Goal: Task Accomplishment & Management: Complete application form

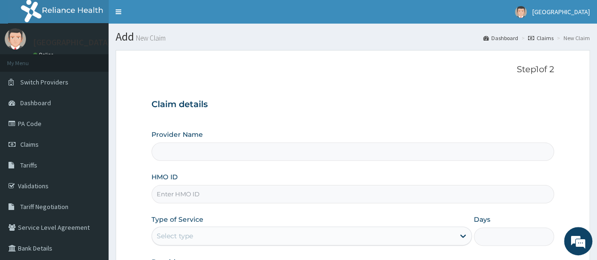
type input "[GEOGRAPHIC_DATA]"
click at [54, 122] on link "PA Code" at bounding box center [54, 123] width 109 height 21
type input "[GEOGRAPHIC_DATA]"
click at [217, 150] on input "[GEOGRAPHIC_DATA]" at bounding box center [353, 152] width 403 height 18
click at [166, 193] on input "HMO ID" at bounding box center [353, 194] width 403 height 18
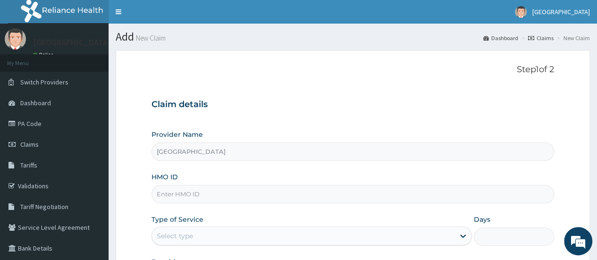
paste input "NIG/10206/A"
type input "NIG/10206/A"
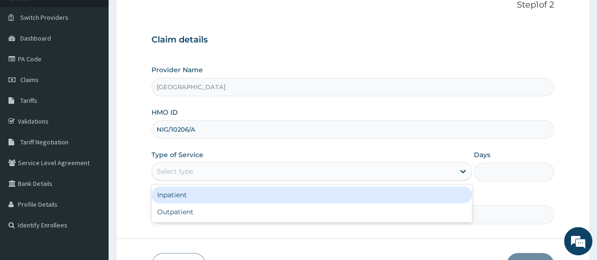
click at [174, 175] on div "Select type" at bounding box center [303, 171] width 303 height 15
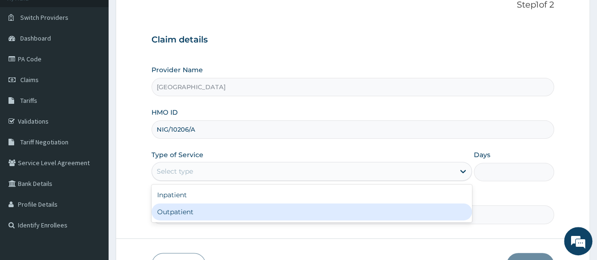
click at [188, 210] on div "Outpatient" at bounding box center [312, 212] width 321 height 17
type input "1"
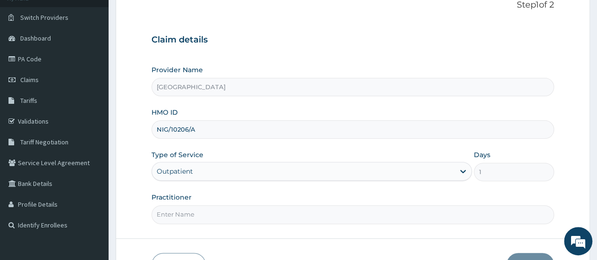
click at [198, 218] on input "Practitioner" at bounding box center [353, 214] width 403 height 18
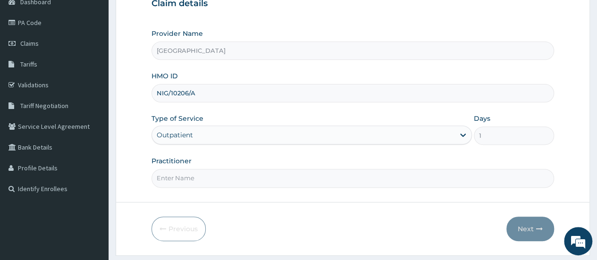
scroll to position [104, 0]
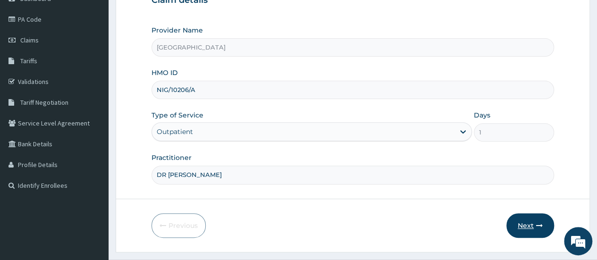
type input "DR THANKGOD"
click at [529, 216] on button "Next" at bounding box center [531, 225] width 48 height 25
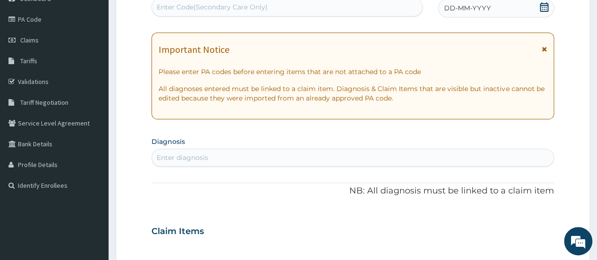
click at [179, 8] on div "Enter Code(Secondary Care Only)" at bounding box center [212, 6] width 111 height 9
paste input "PA/CFB2B5"
type input "PA/CFB2B5"
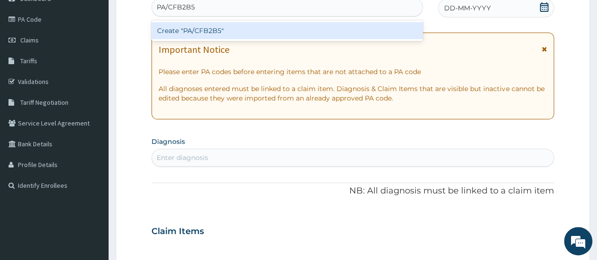
click at [191, 30] on div "Create "PA/CFB2B5"" at bounding box center [287, 30] width 271 height 17
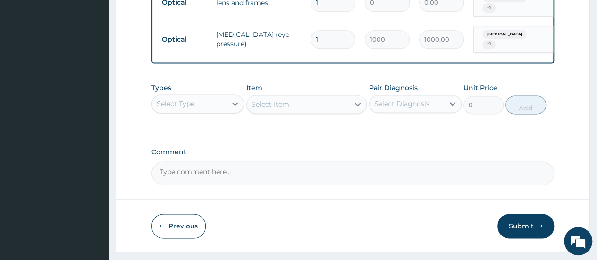
scroll to position [631, 0]
